Goal: Task Accomplishment & Management: Use online tool/utility

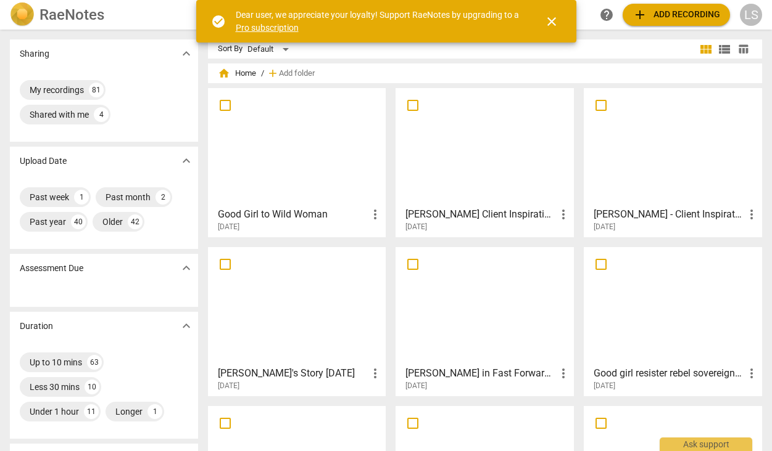
click at [265, 377] on h3 "Lauri's Story 7-7-25" at bounding box center [293, 373] width 150 height 15
click at [643, 15] on span "add" at bounding box center [639, 14] width 15 height 15
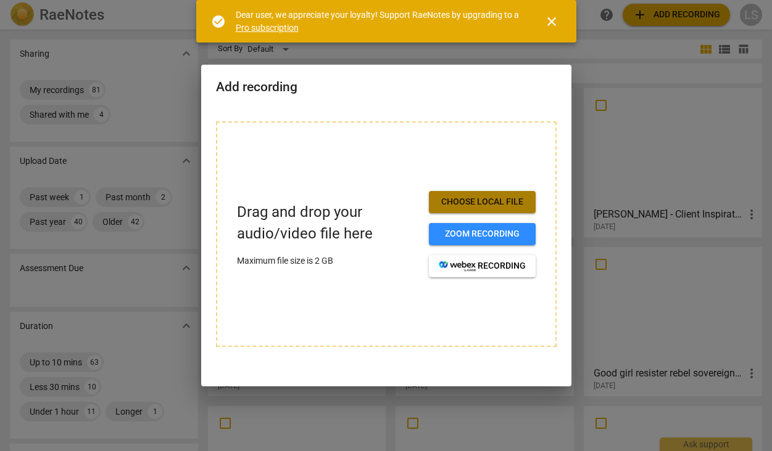
click at [465, 202] on span "Choose local file" at bounding box center [481, 202] width 87 height 12
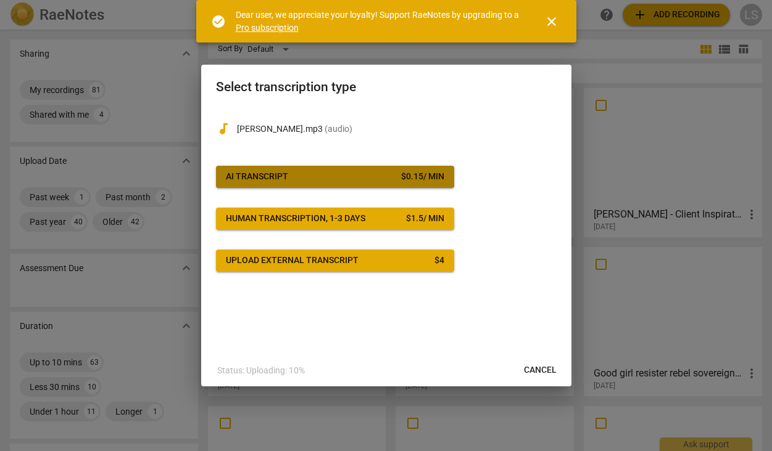
click at [334, 176] on span "AI Transcript $ 0.15 / min" at bounding box center [335, 177] width 218 height 12
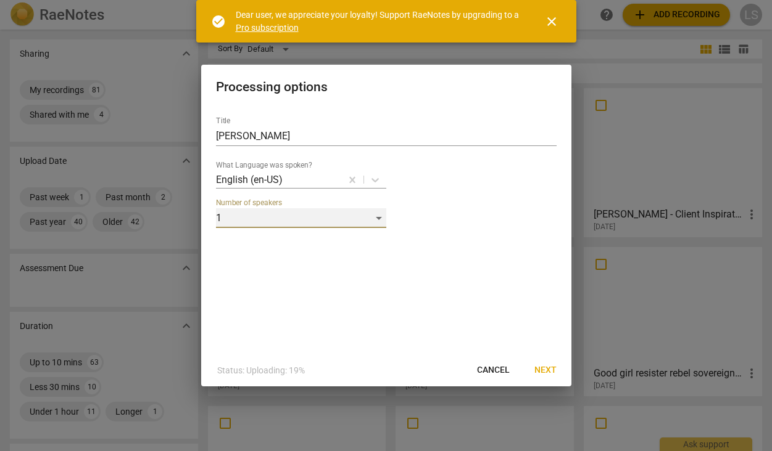
click at [239, 220] on div "1" at bounding box center [301, 218] width 170 height 20
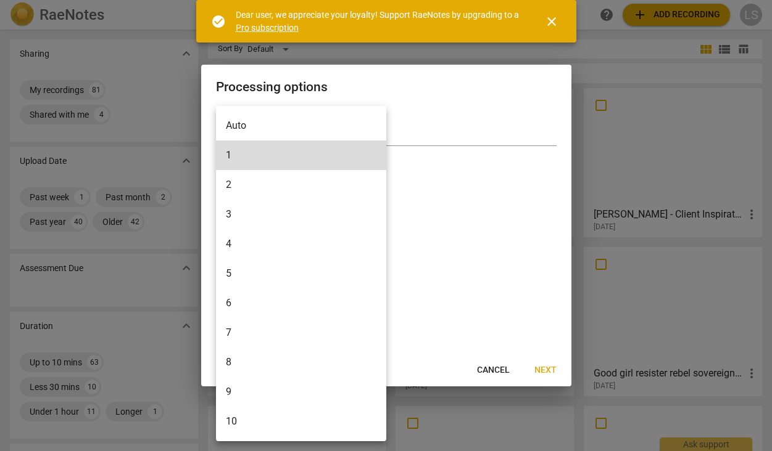
click at [237, 187] on li "2" at bounding box center [301, 185] width 170 height 30
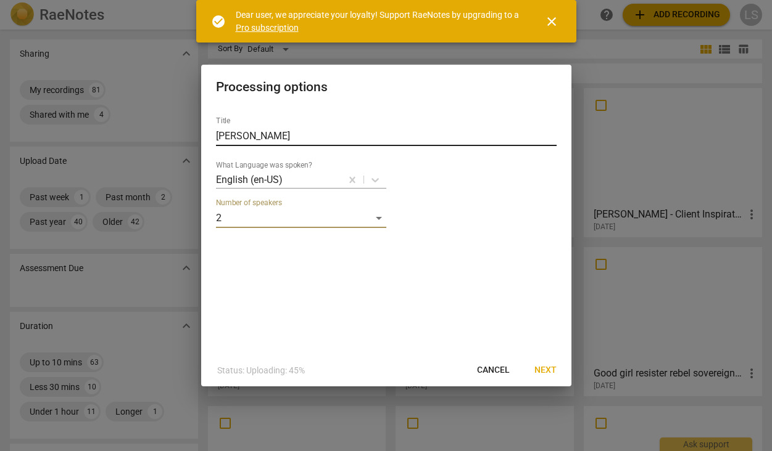
click at [261, 134] on input "[PERSON_NAME]" at bounding box center [386, 136] width 340 height 20
type input "[PERSON_NAME] - Unedited"
click at [546, 367] on span "Next" at bounding box center [545, 370] width 22 height 12
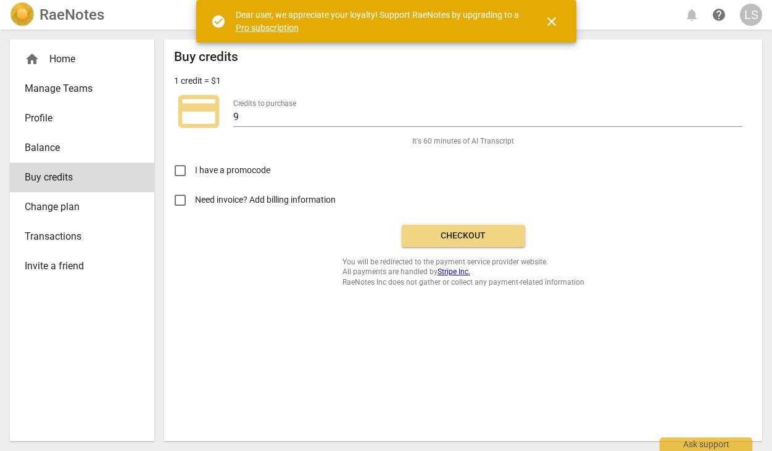
click at [477, 232] on span "Checkout" at bounding box center [463, 236] width 104 height 12
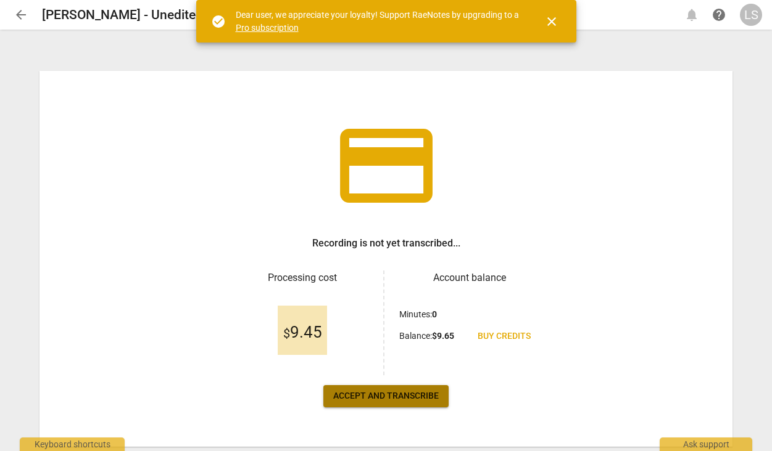
click at [360, 398] on span "Accept and transcribe" at bounding box center [385, 396] width 105 height 12
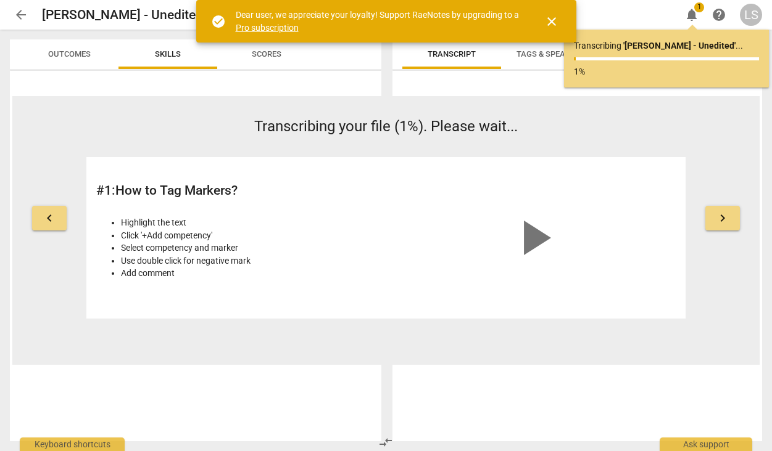
click at [550, 17] on span "close" at bounding box center [551, 21] width 15 height 15
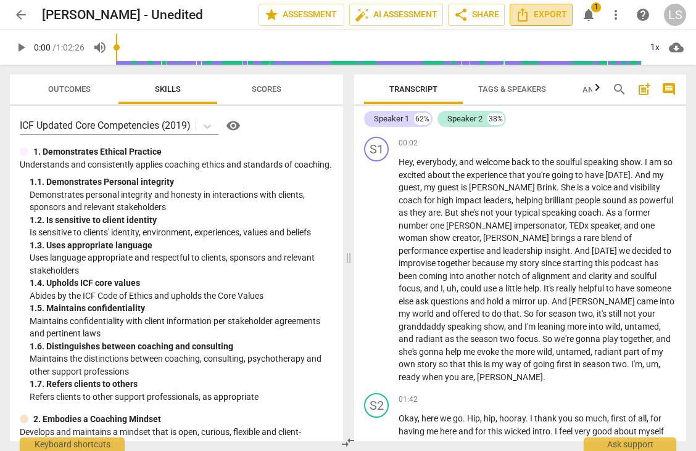
click at [532, 15] on span "Export" at bounding box center [541, 14] width 52 height 15
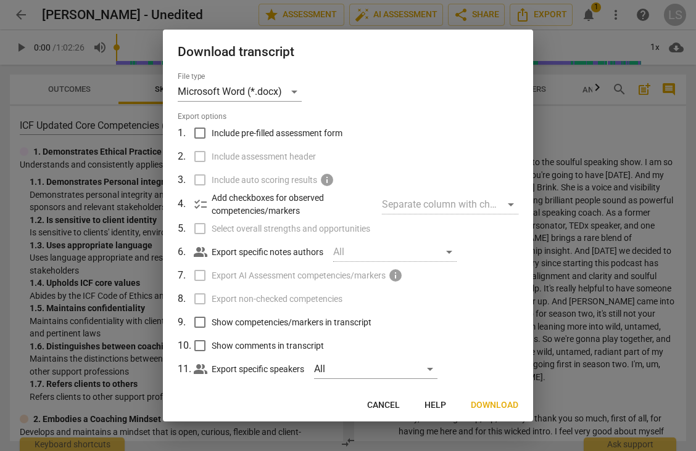
click at [492, 403] on span "Download" at bounding box center [494, 406] width 47 height 12
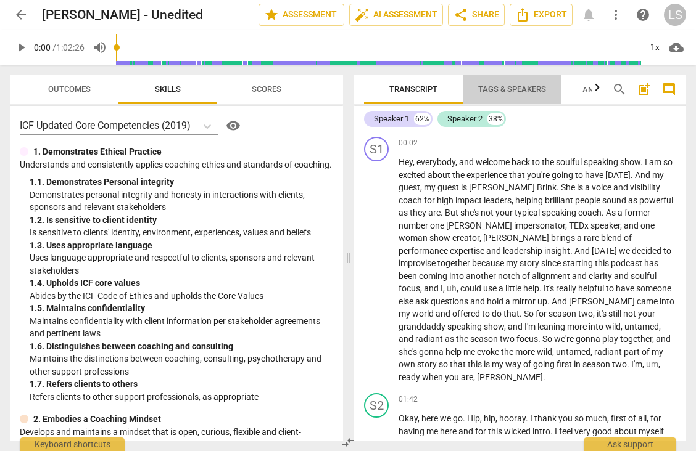
click at [515, 86] on span "Tags & Speakers" at bounding box center [512, 88] width 68 height 9
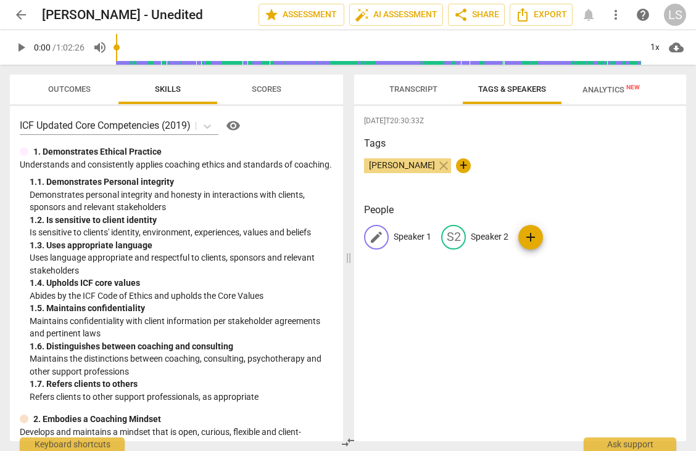
click at [415, 233] on p "Speaker 1" at bounding box center [412, 237] width 38 height 13
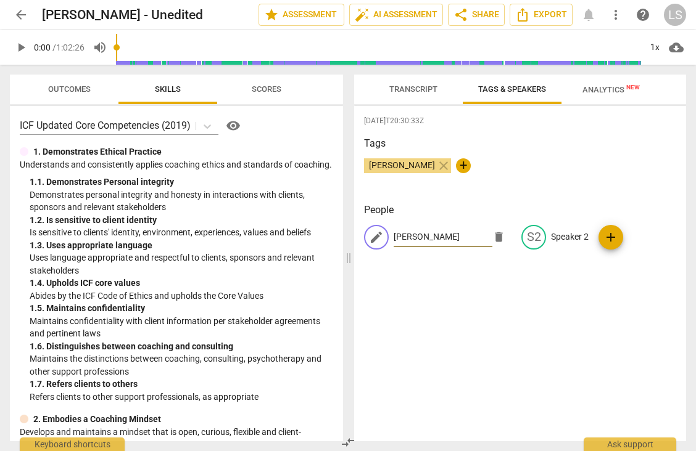
type input "[PERSON_NAME]"
click at [554, 236] on p "Speaker 2" at bounding box center [570, 237] width 38 height 13
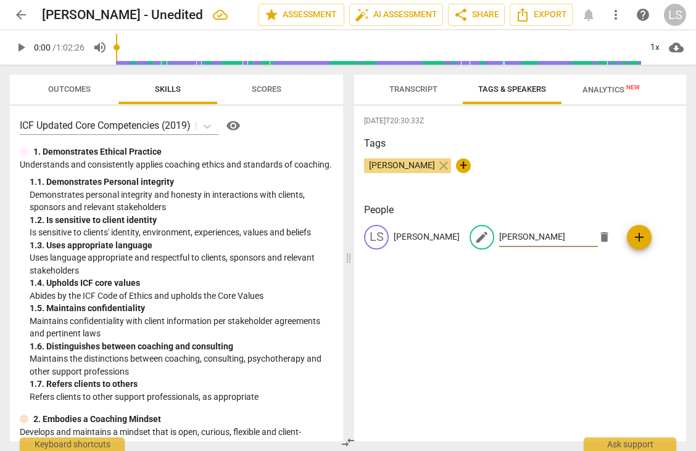
click at [513, 234] on input "[PERSON_NAME]" at bounding box center [548, 238] width 99 height 20
paste input "Brink"
type input "[PERSON_NAME]"
click at [535, 374] on div "[DATE]T20:30:33Z Tags [PERSON_NAME] close + People LS [PERSON_NAME] edit [PERSO…" at bounding box center [520, 273] width 332 height 335
click at [416, 91] on span "Transcript" at bounding box center [413, 88] width 48 height 9
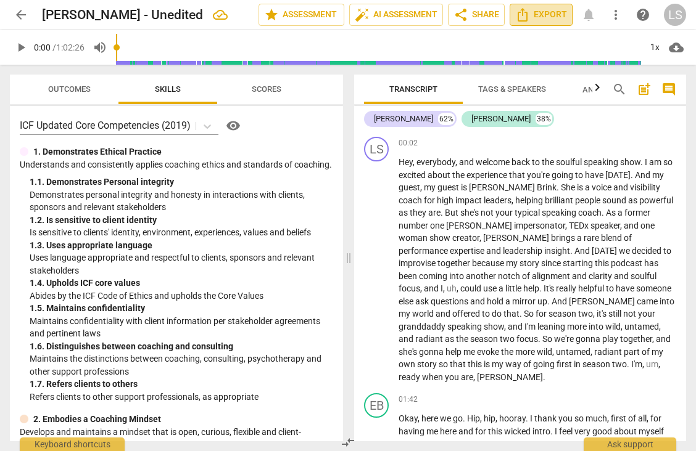
click at [547, 16] on span "Export" at bounding box center [541, 14] width 52 height 15
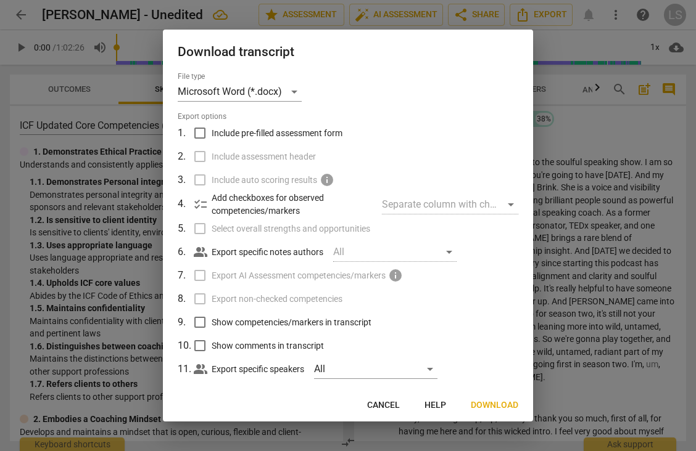
click at [487, 405] on span "Download" at bounding box center [494, 406] width 47 height 12
